Goal: Task Accomplishment & Management: Use online tool/utility

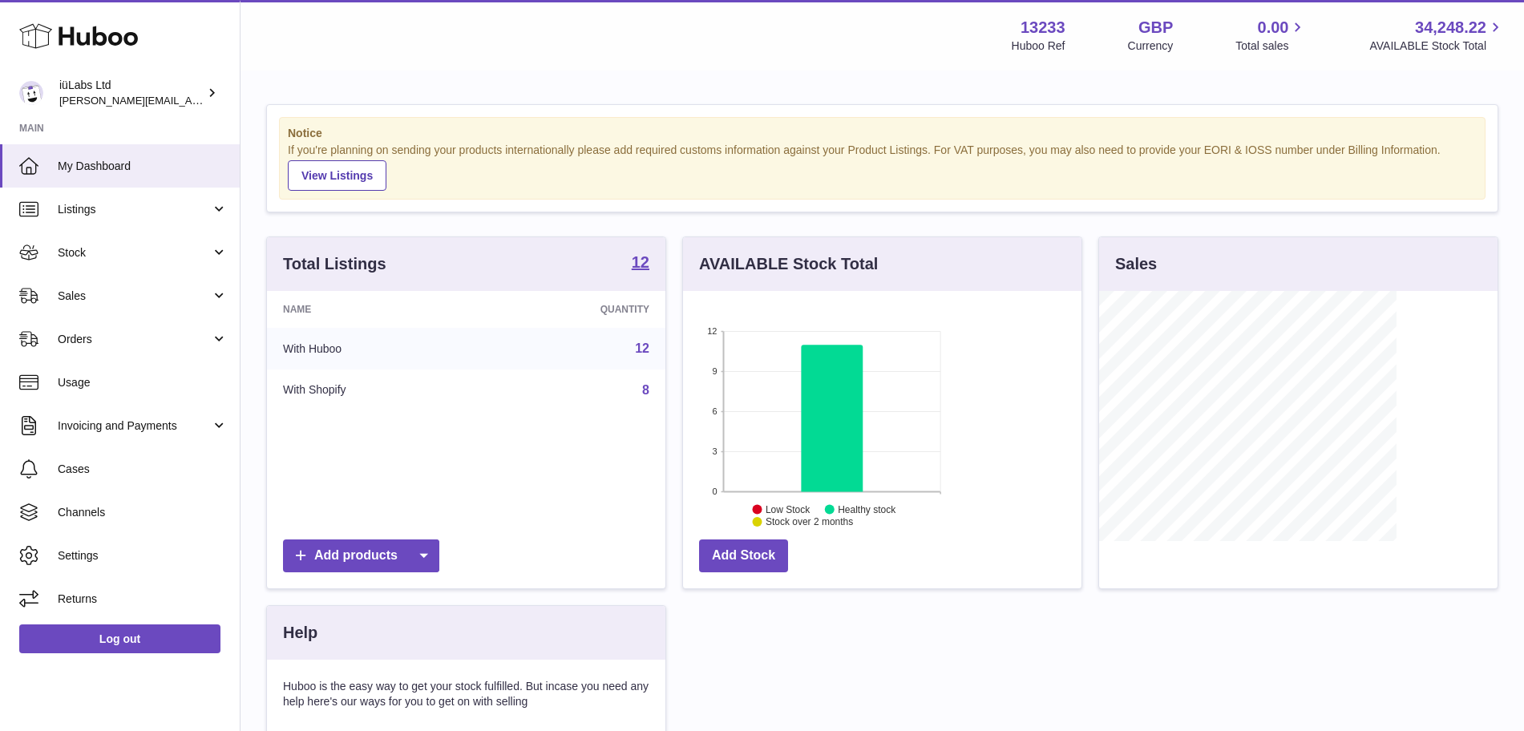
scroll to position [250, 398]
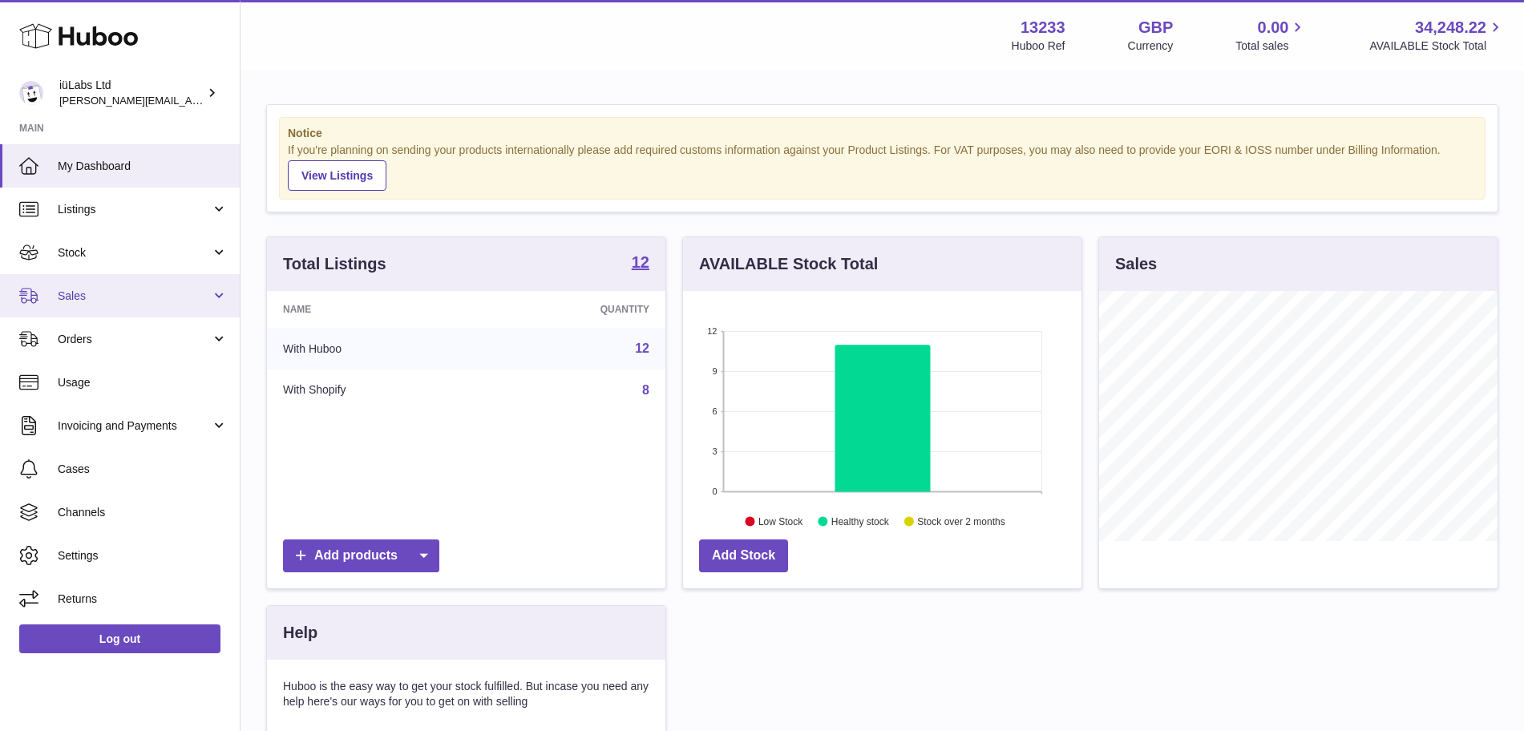
click at [119, 285] on link "Sales" at bounding box center [120, 295] width 240 height 43
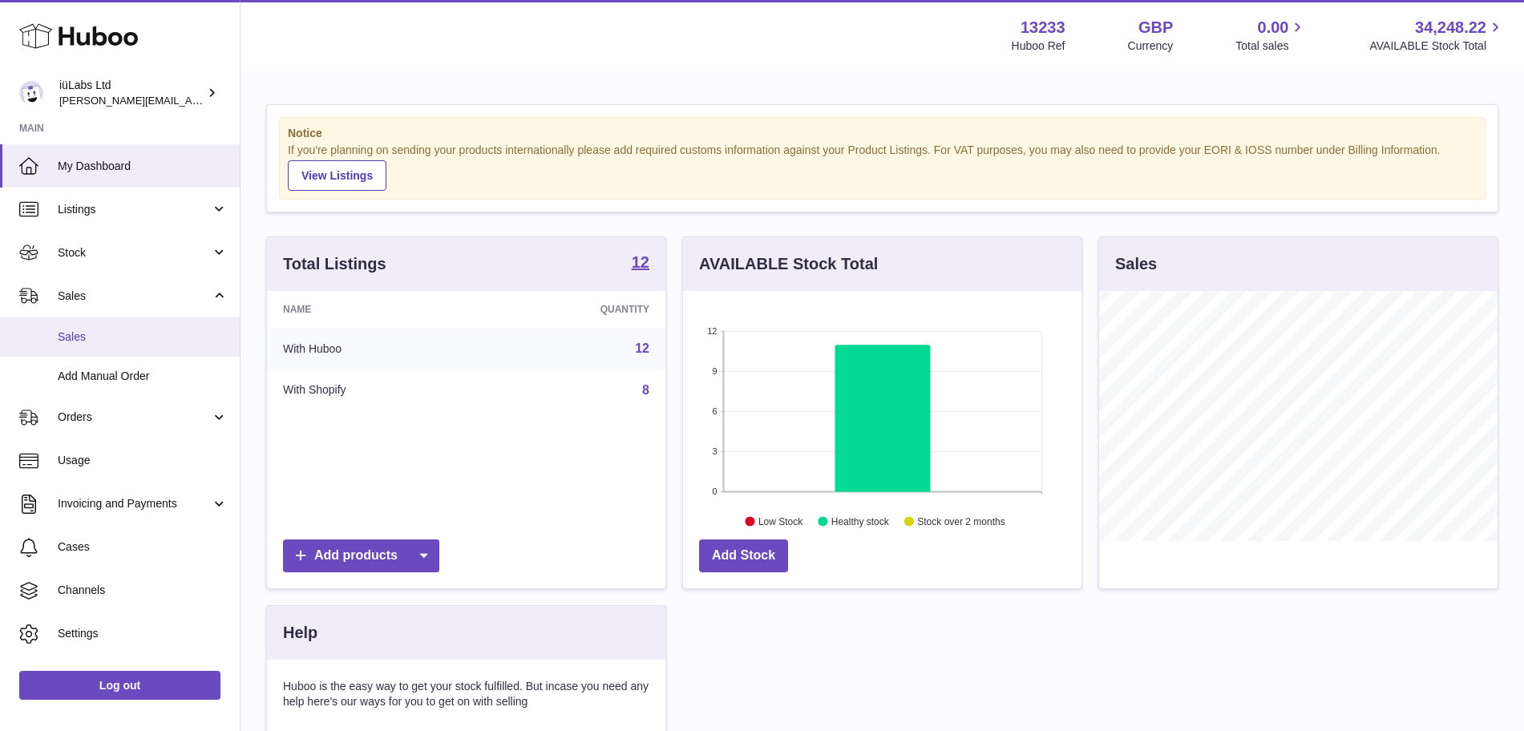
click at [118, 343] on span "Sales" at bounding box center [143, 336] width 170 height 15
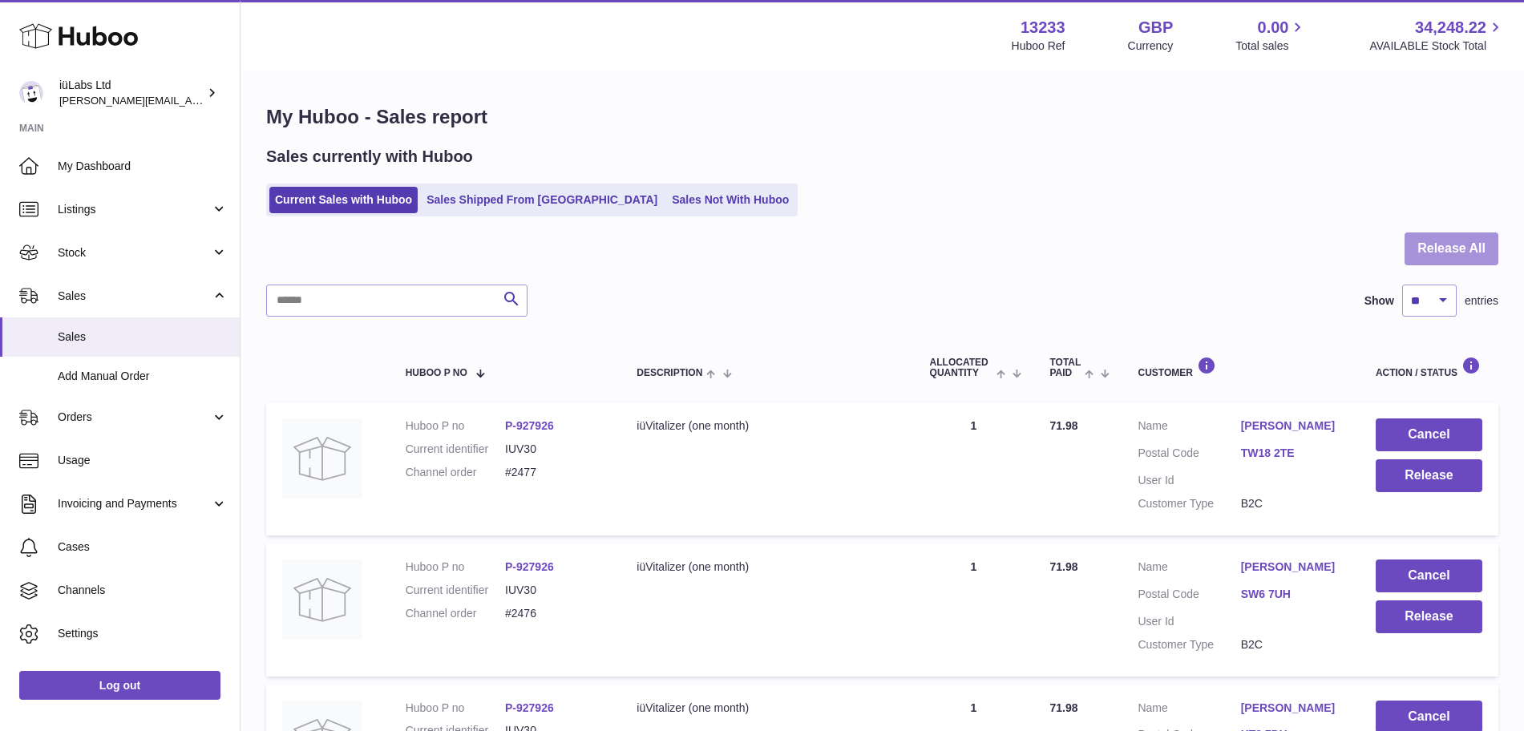
click at [1462, 249] on button "Release All" at bounding box center [1451, 248] width 94 height 33
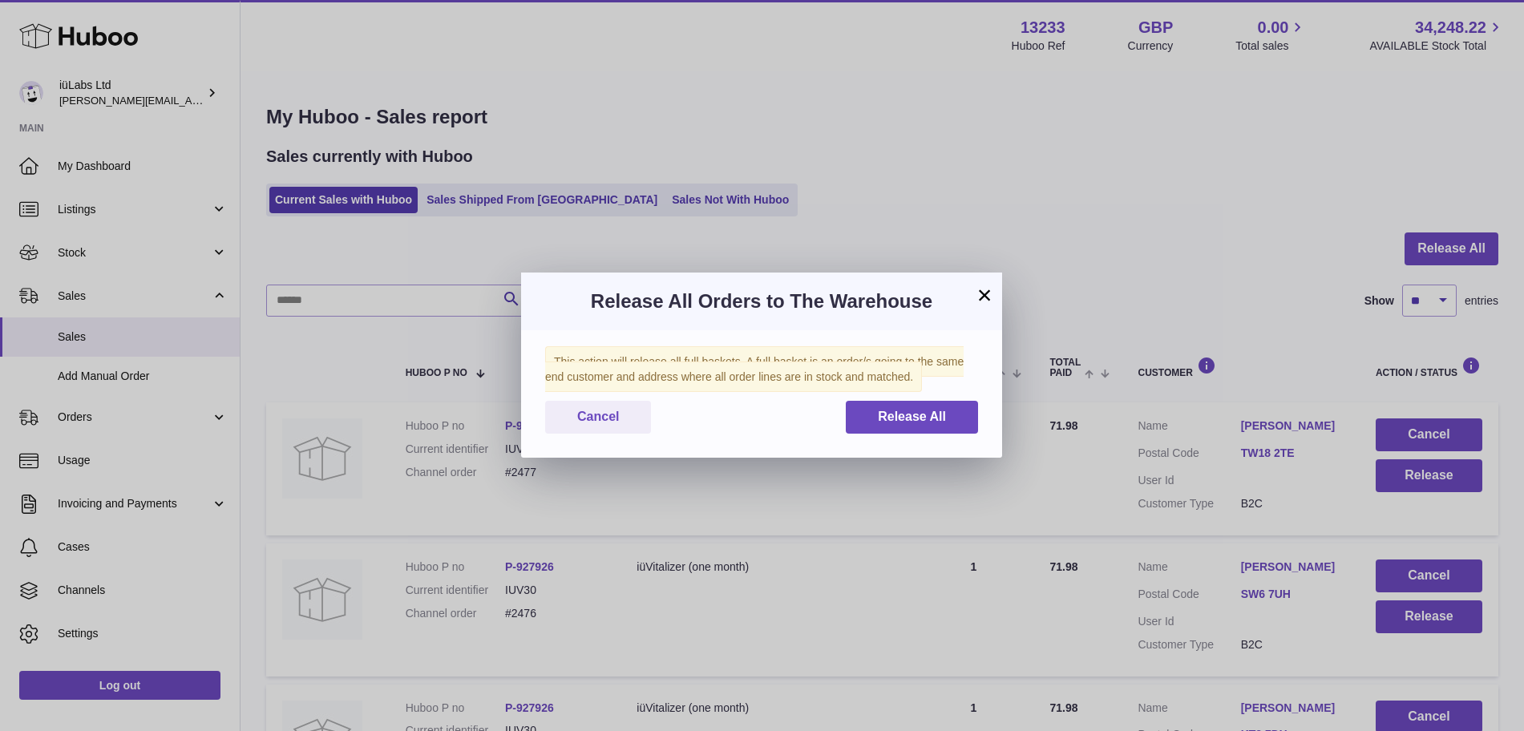
click at [963, 436] on div "This action will release all full baskets. A full basket is an order/s going to…" at bounding box center [761, 393] width 481 height 127
click at [951, 427] on button "Release All" at bounding box center [912, 417] width 132 height 33
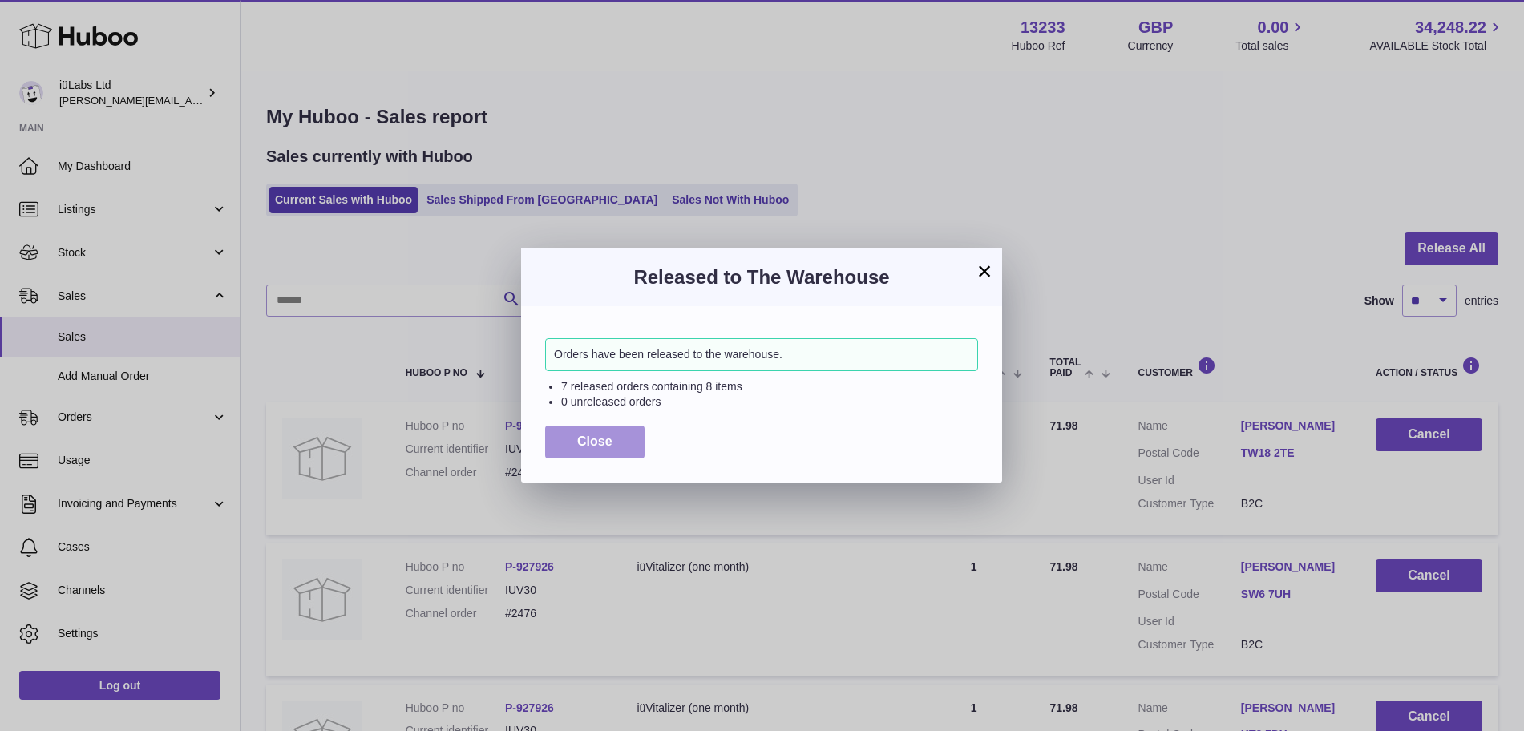
click at [608, 448] on button "Close" at bounding box center [594, 442] width 99 height 33
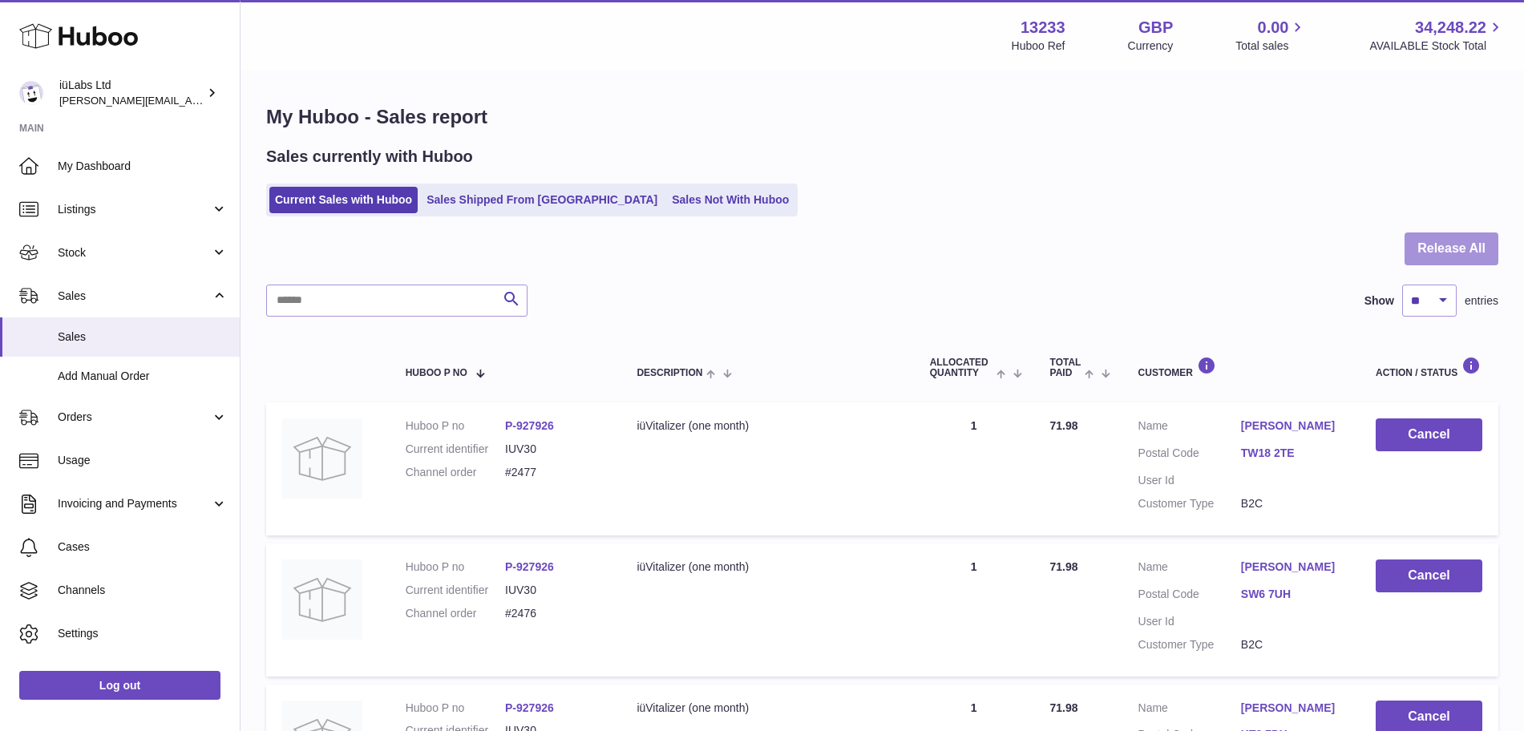
click at [1437, 255] on button "Release All" at bounding box center [1451, 248] width 94 height 33
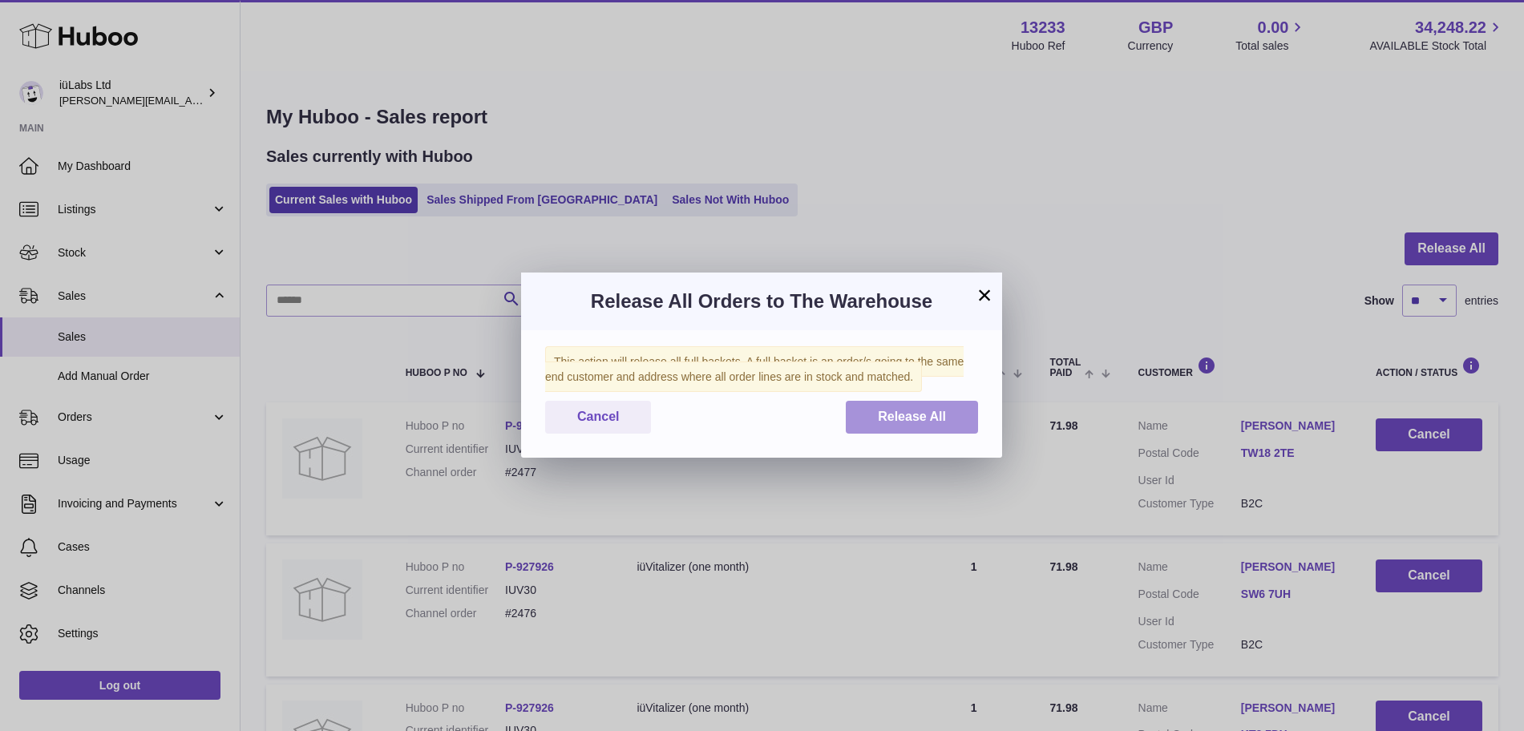
click at [920, 421] on span "Release All" at bounding box center [912, 417] width 68 height 14
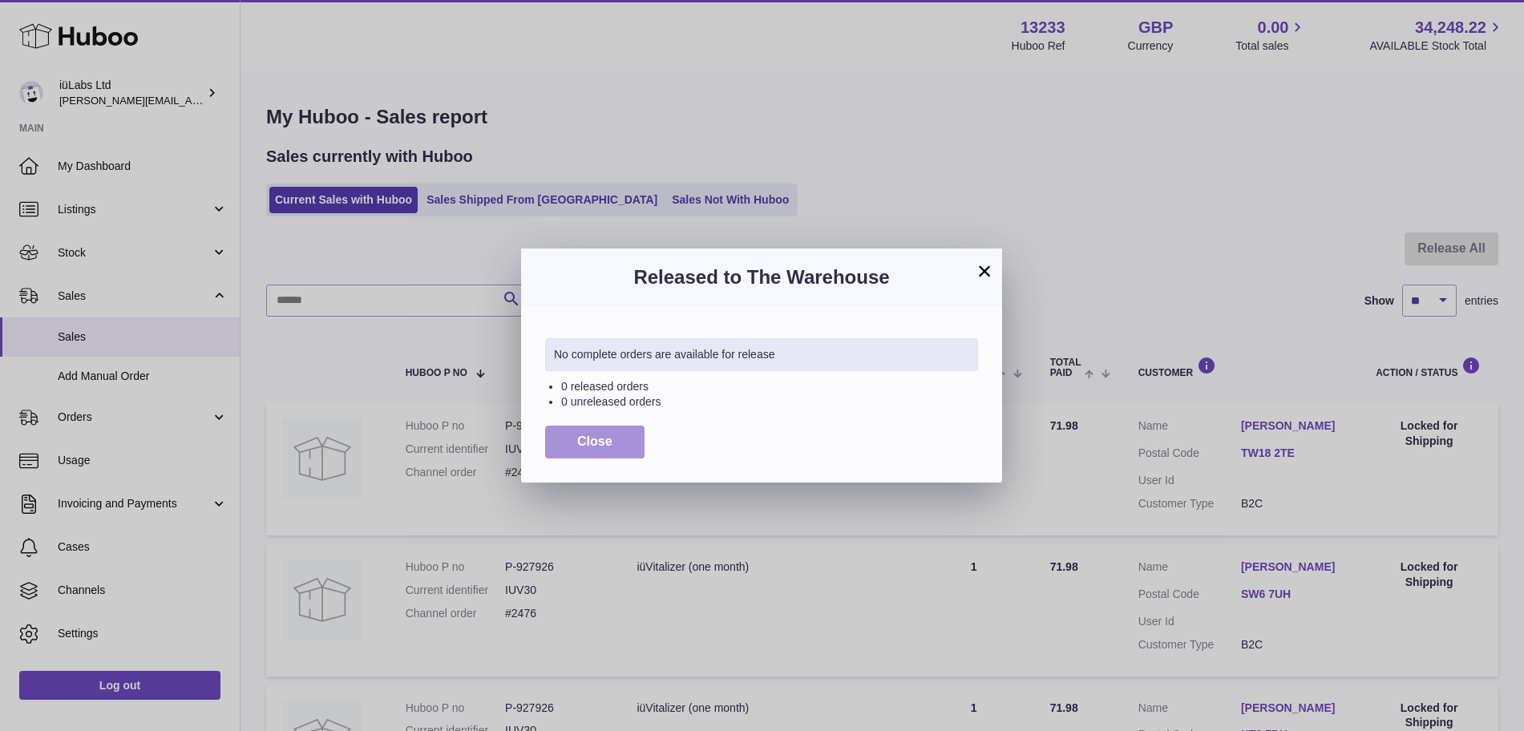
drag, startPoint x: 569, startPoint y: 443, endPoint x: 558, endPoint y: 426, distance: 20.2
click at [569, 443] on button "Close" at bounding box center [594, 442] width 99 height 33
